Goal: Task Accomplishment & Management: Use online tool/utility

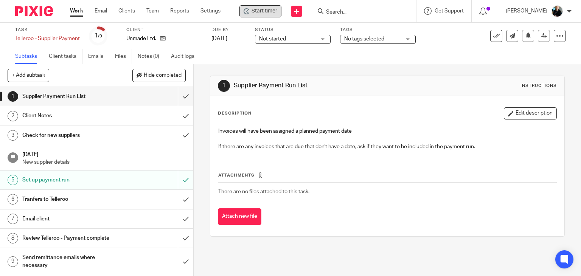
click at [268, 11] on span "Start timer" at bounding box center [265, 11] width 26 height 8
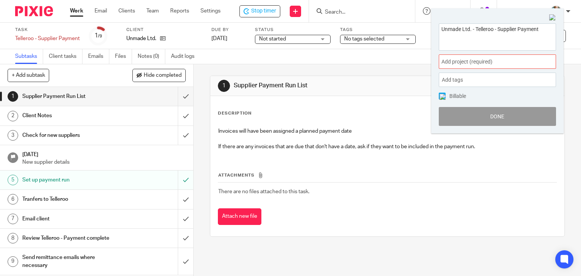
click at [486, 64] on span "Add project (required) :" at bounding box center [488, 62] width 95 height 8
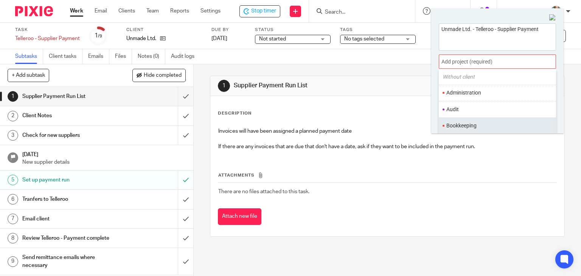
scroll to position [38, 0]
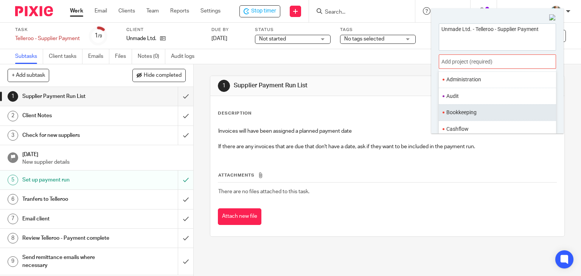
click at [465, 114] on li "Bookkeeping" at bounding box center [495, 113] width 99 height 8
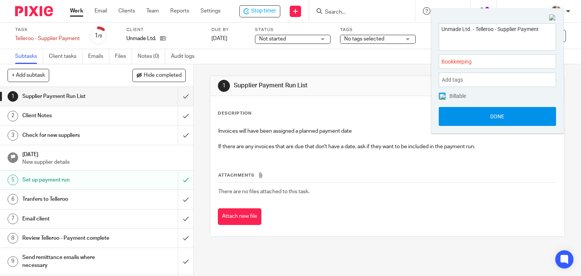
click at [472, 122] on button "Done" at bounding box center [497, 116] width 117 height 19
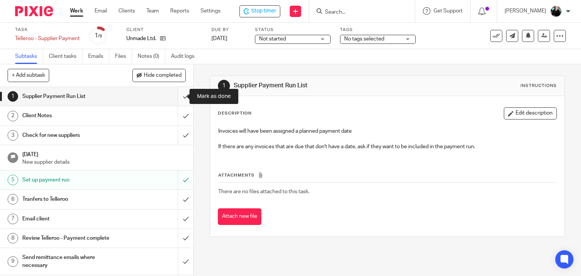
click at [176, 96] on input "submit" at bounding box center [96, 96] width 193 height 19
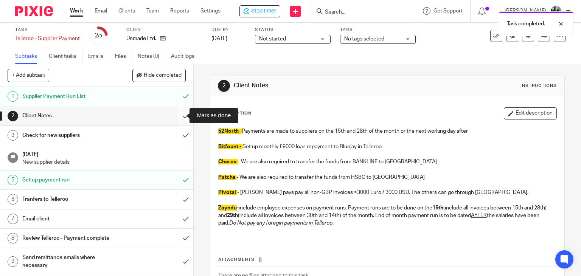
click at [179, 118] on input "submit" at bounding box center [96, 115] width 193 height 19
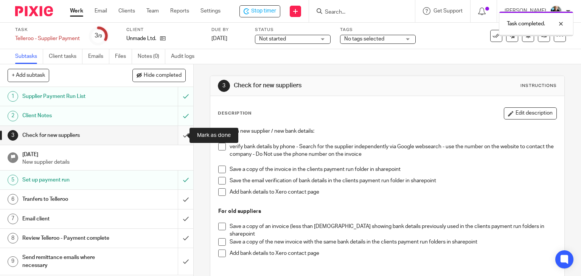
click at [179, 134] on input "submit" at bounding box center [96, 135] width 193 height 19
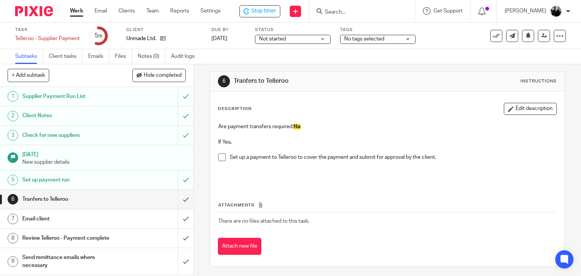
scroll to position [6, 0]
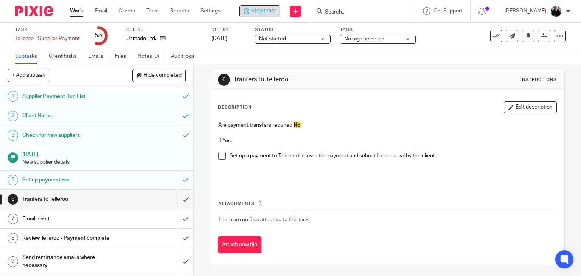
click at [270, 11] on span "Stop timer" at bounding box center [263, 11] width 25 height 8
click at [270, 11] on span "Start timer" at bounding box center [265, 11] width 26 height 8
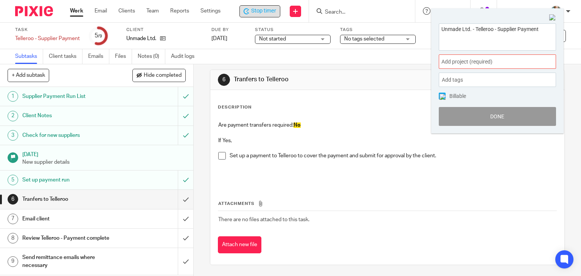
click at [459, 63] on span "Add project (required) :" at bounding box center [488, 62] width 95 height 8
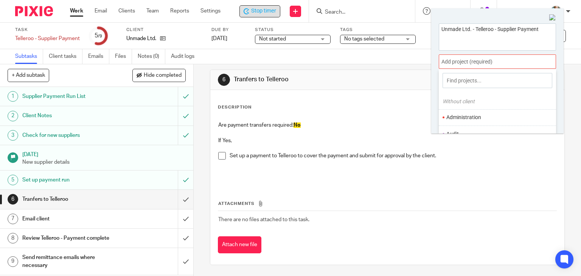
scroll to position [38, 0]
click at [462, 112] on li "Bookkeeping" at bounding box center [495, 113] width 99 height 8
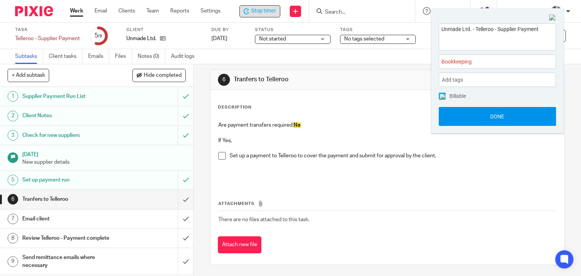
click at [499, 121] on button "Done" at bounding box center [497, 116] width 117 height 19
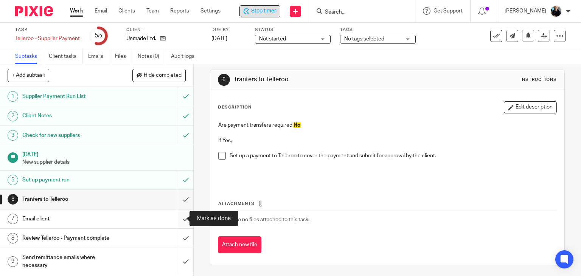
click at [177, 218] on input "submit" at bounding box center [96, 219] width 193 height 19
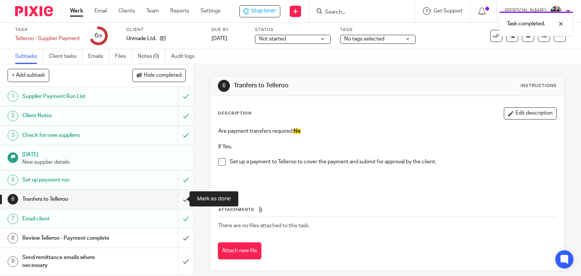
click at [178, 202] on input "submit" at bounding box center [96, 199] width 193 height 19
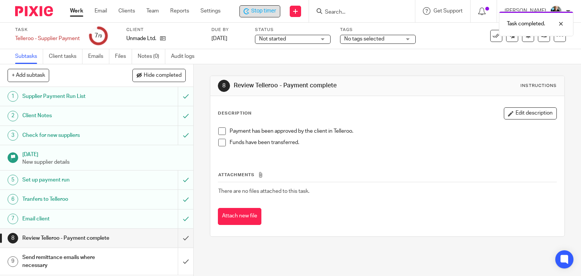
click at [266, 8] on span "Stop timer" at bounding box center [263, 11] width 25 height 8
click at [355, 11] on div "Task completed." at bounding box center [432, 22] width 283 height 29
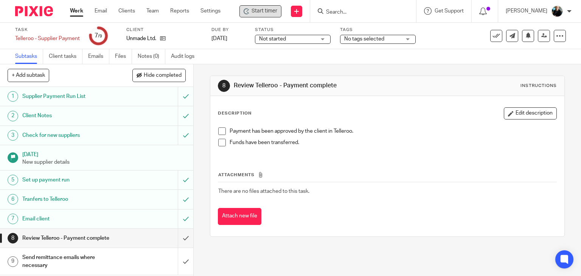
click at [346, 10] on input "Search" at bounding box center [359, 12] width 68 height 7
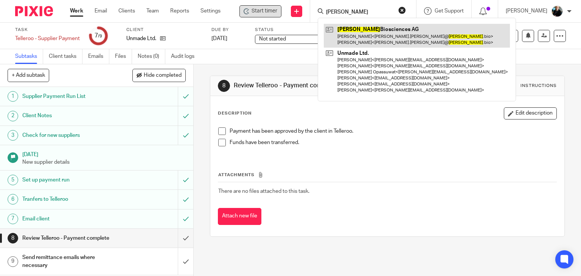
type input "[PERSON_NAME]"
click at [370, 33] on link at bounding box center [417, 35] width 186 height 23
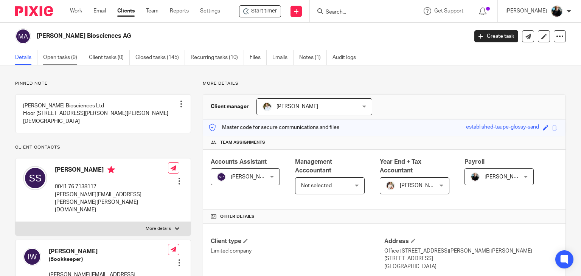
click at [64, 59] on link "Open tasks (9)" at bounding box center [63, 57] width 40 height 15
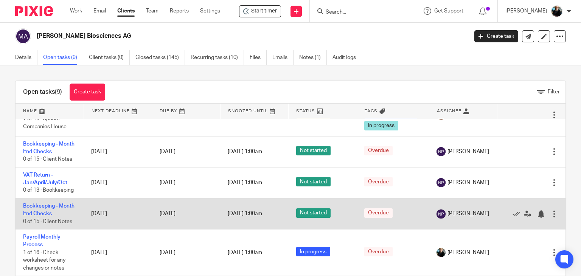
scroll to position [113, 0]
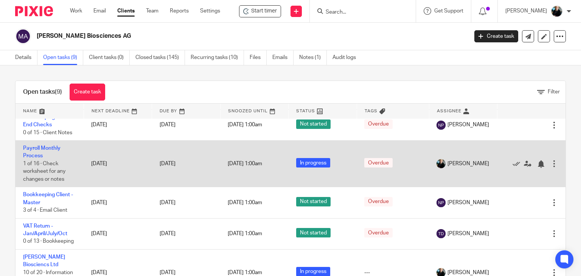
click at [47, 165] on td "Payroll Monthly Process 1 of 16 · Check worksheet for any changes or notes" at bounding box center [50, 164] width 68 height 47
click at [42, 158] on link "Payroll Monthly Process" at bounding box center [41, 152] width 37 height 13
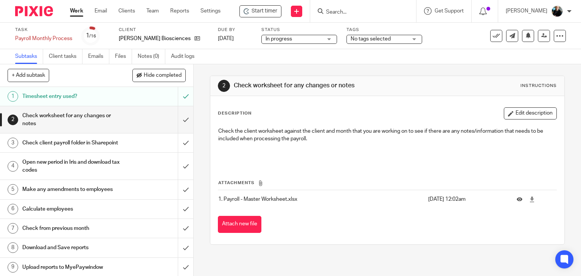
click at [355, 9] on input "Search" at bounding box center [359, 12] width 68 height 7
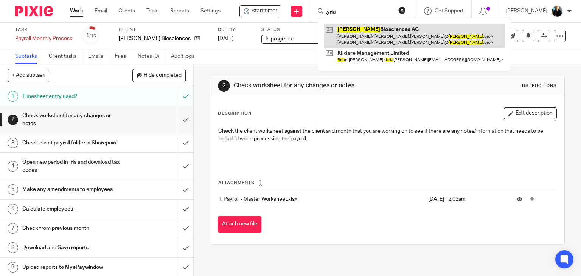
type input ",yria"
click at [384, 39] on link at bounding box center [414, 35] width 181 height 23
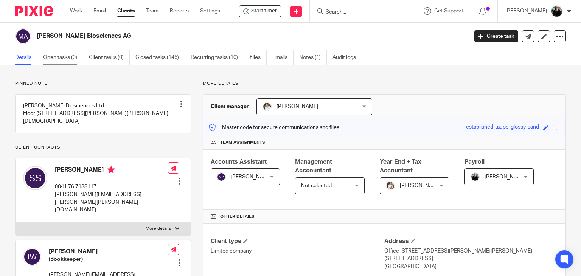
click at [59, 53] on link "Open tasks (9)" at bounding box center [63, 57] width 40 height 15
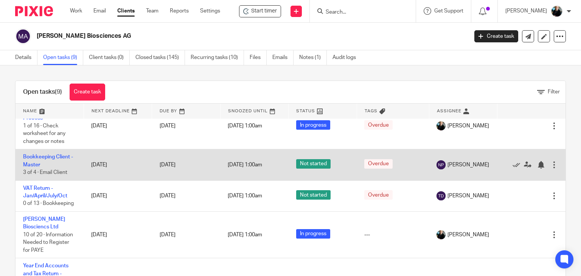
scroll to position [188, 0]
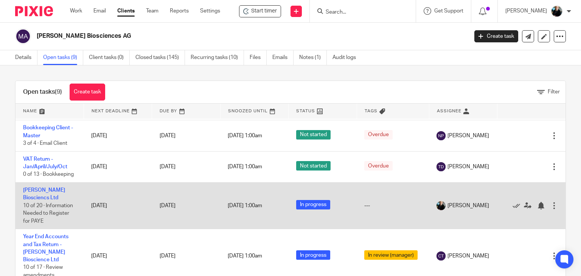
click at [42, 205] on span "10 of 20 · Information Needed to Register for PAYE" at bounding box center [48, 213] width 50 height 21
click at [38, 200] on link "[PERSON_NAME] Biosciencs Ltd" at bounding box center [44, 194] width 42 height 13
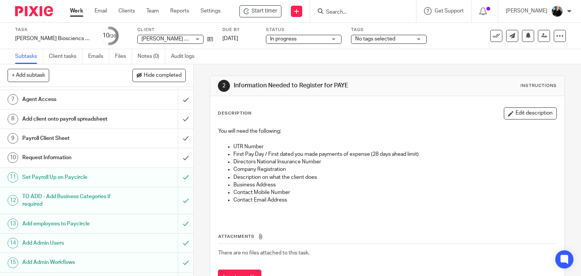
scroll to position [221, 0]
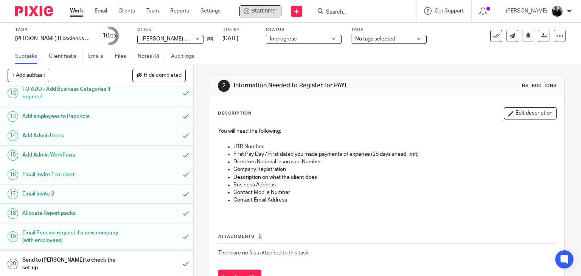
click at [269, 10] on span "Start timer" at bounding box center [265, 11] width 26 height 8
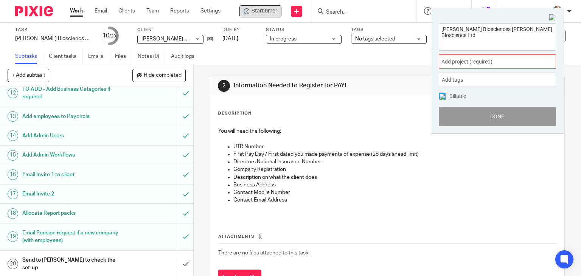
click at [482, 63] on span "Add project (required) :" at bounding box center [488, 62] width 95 height 8
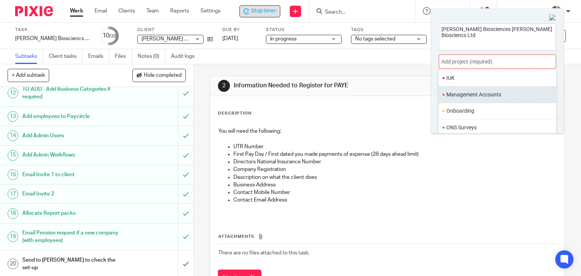
scroll to position [265, 0]
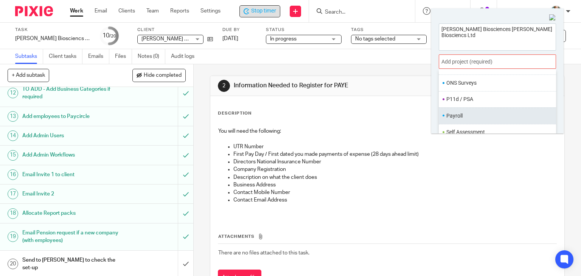
click at [457, 113] on li "Payroll" at bounding box center [495, 116] width 99 height 8
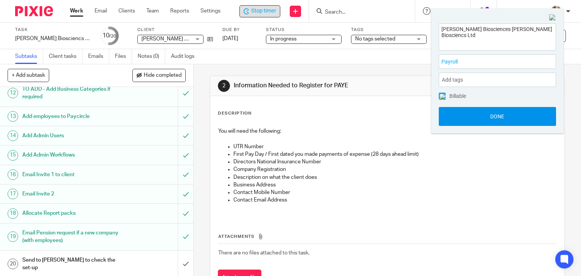
click at [501, 118] on button "Done" at bounding box center [497, 116] width 117 height 19
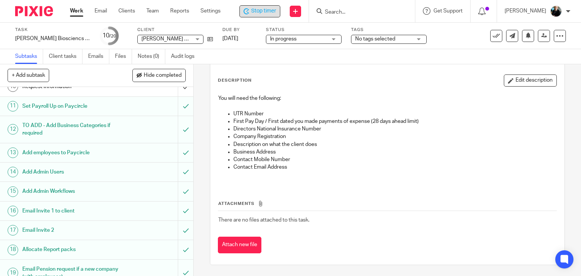
scroll to position [221, 0]
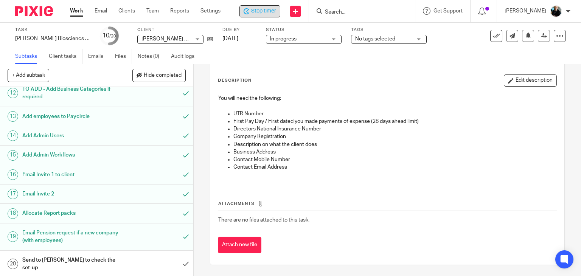
click at [52, 219] on h1 "Allocate Report packs" at bounding box center [71, 213] width 99 height 11
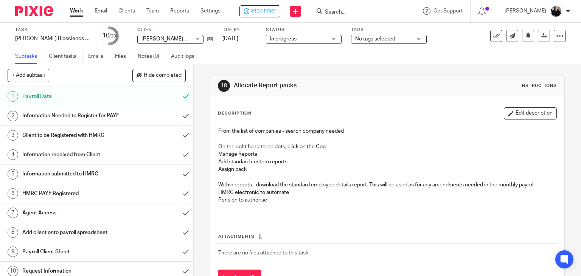
click at [253, 217] on div "From the list of companies - search company needed On the right hand three dots…" at bounding box center [387, 171] width 346 height 94
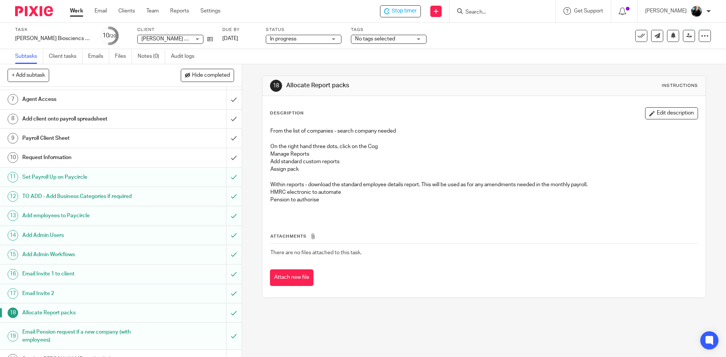
scroll to position [126, 0]
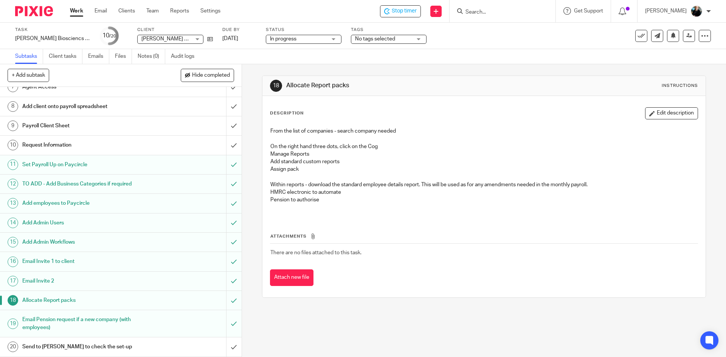
click at [32, 276] on h1 "Allocate Report packs" at bounding box center [87, 300] width 131 height 11
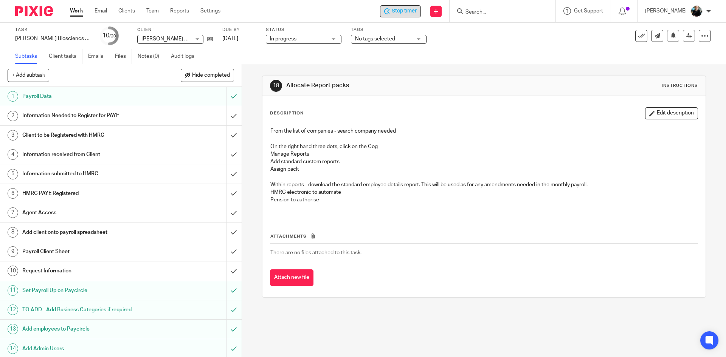
click at [397, 12] on span "Stop timer" at bounding box center [404, 11] width 25 height 8
